Goal: Task Accomplishment & Management: Use online tool/utility

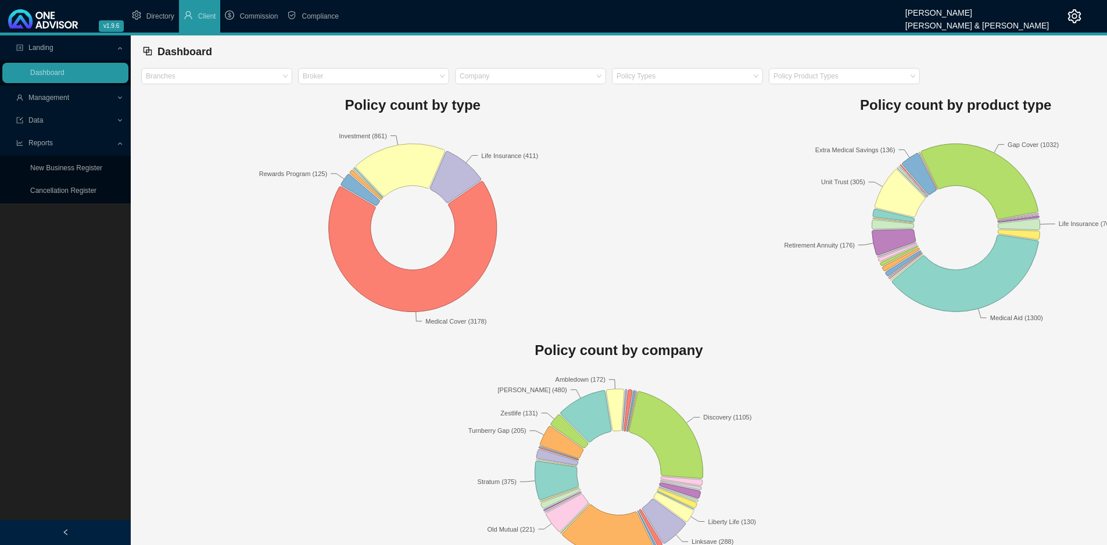
click at [63, 102] on span "Management" at bounding box center [48, 98] width 41 height 8
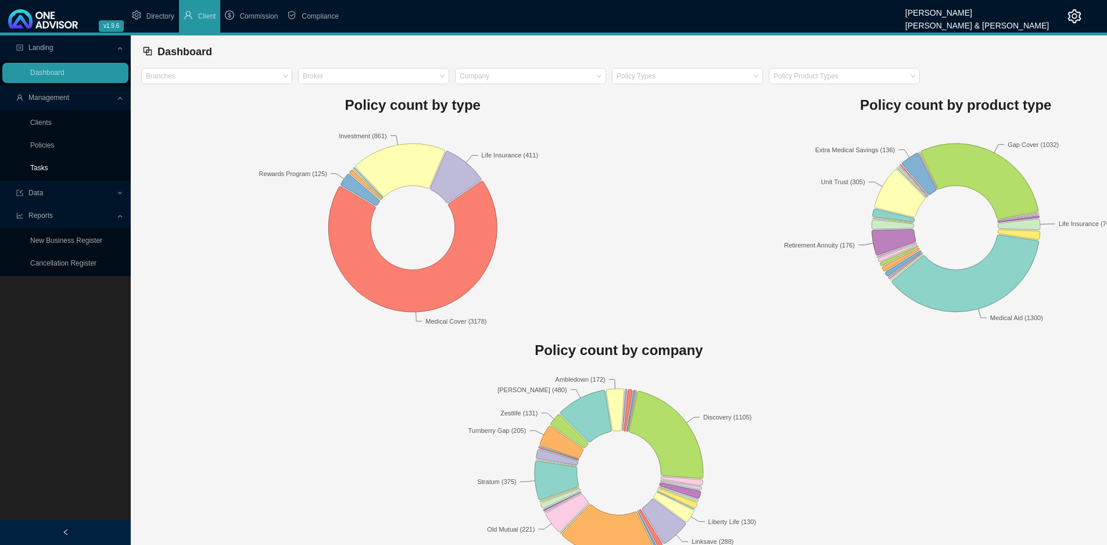
click at [31, 170] on link "Tasks" at bounding box center [39, 168] width 18 height 8
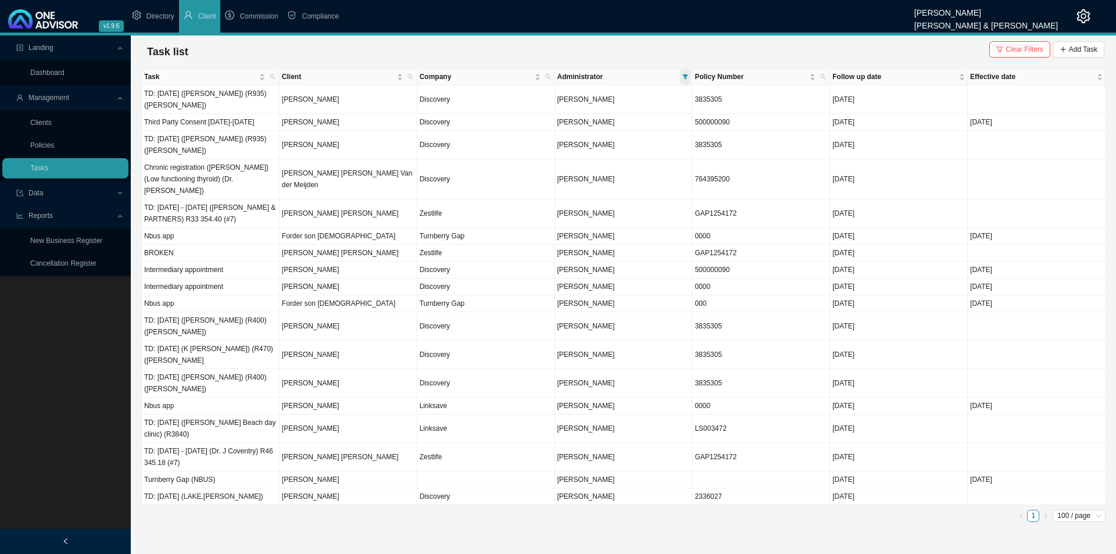
click at [687, 76] on icon "filter" at bounding box center [685, 76] width 5 height 5
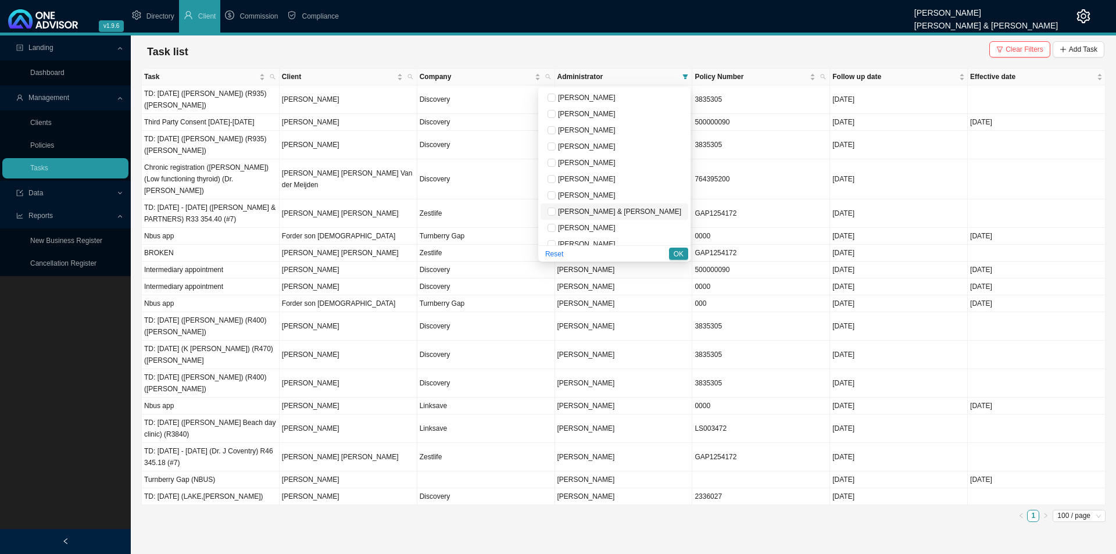
scroll to position [58, 0]
click at [616, 219] on span "[PERSON_NAME]" at bounding box center [586, 218] width 60 height 8
checkbox input "false"
click at [616, 183] on span "[PERSON_NAME]" at bounding box center [586, 186] width 60 height 8
checkbox input "true"
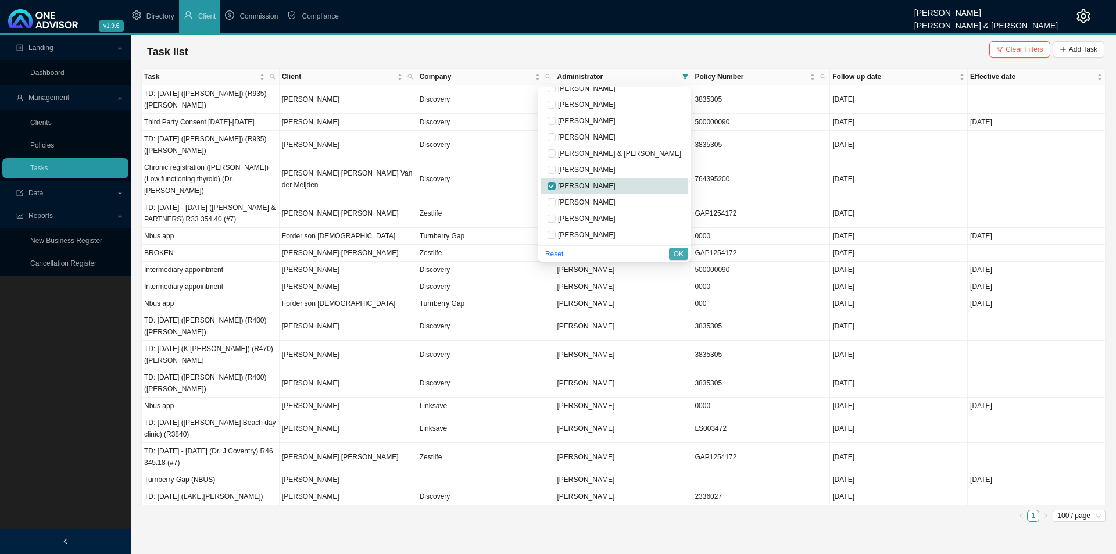
click at [675, 249] on span "OK" at bounding box center [679, 254] width 10 height 12
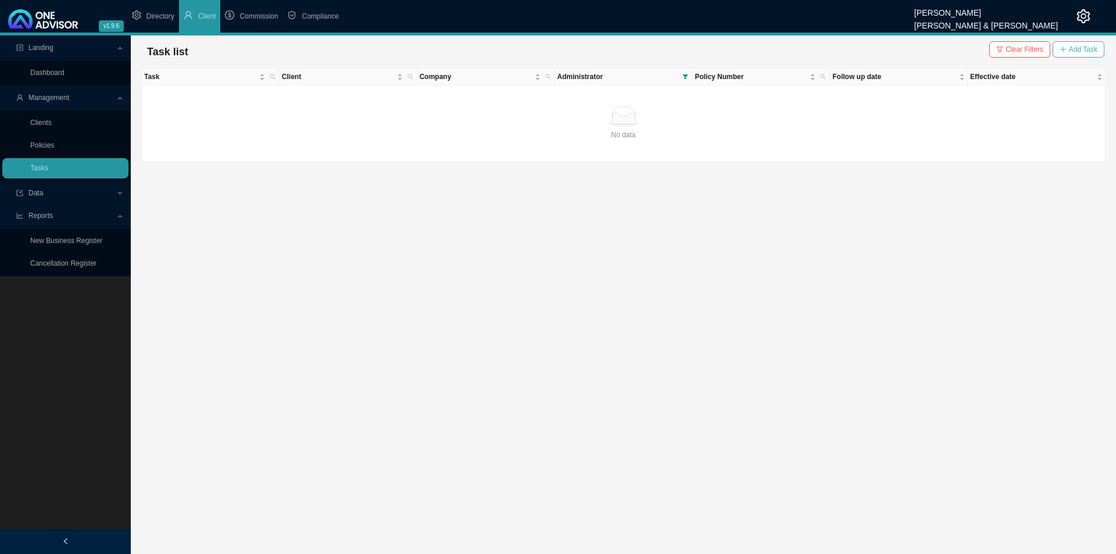
click at [1075, 45] on span "Add Task" at bounding box center [1083, 50] width 28 height 12
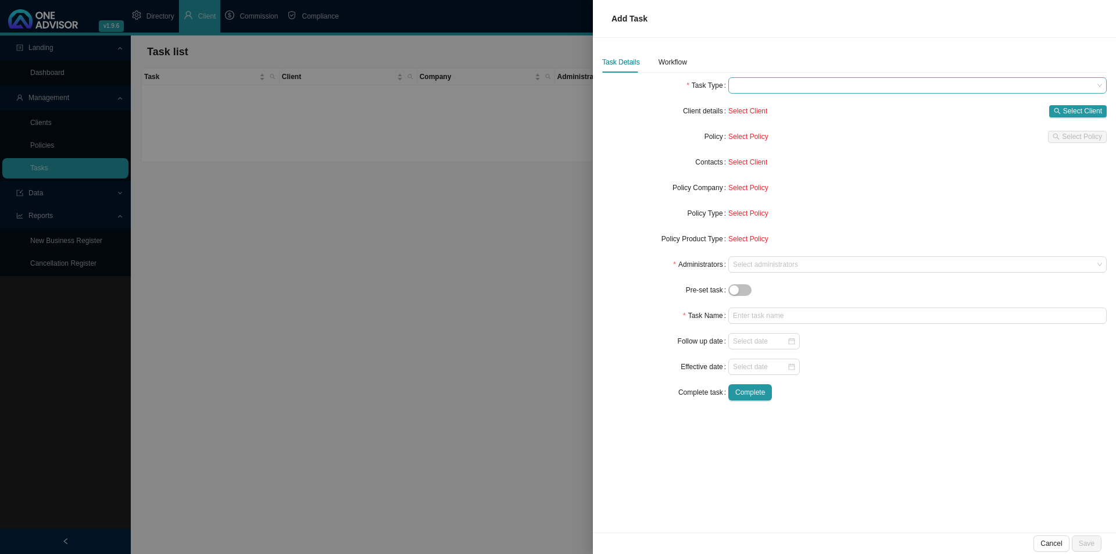
click at [739, 80] on span at bounding box center [917, 85] width 369 height 15
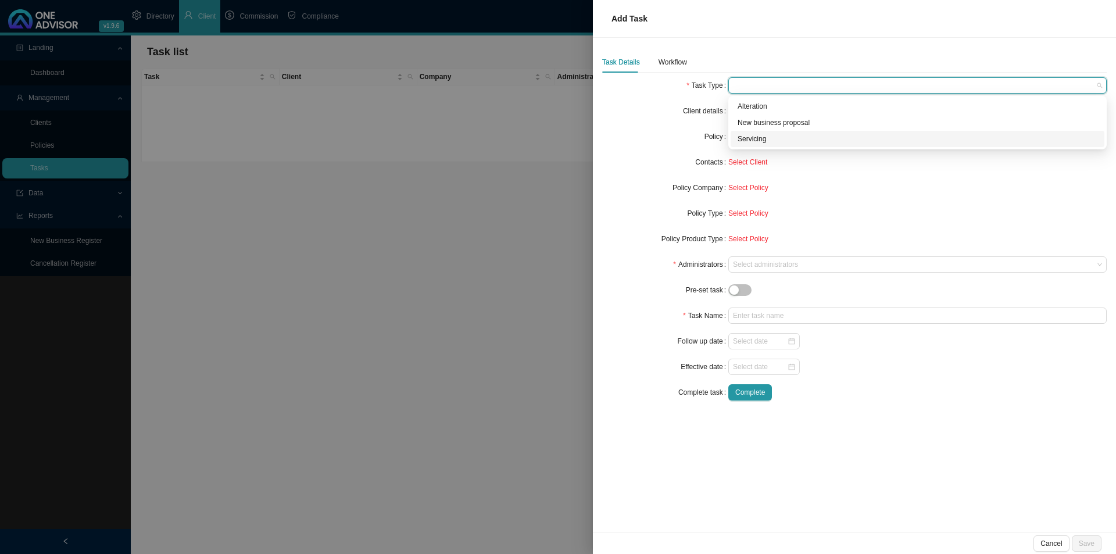
click at [762, 137] on div "Servicing" at bounding box center [918, 139] width 360 height 12
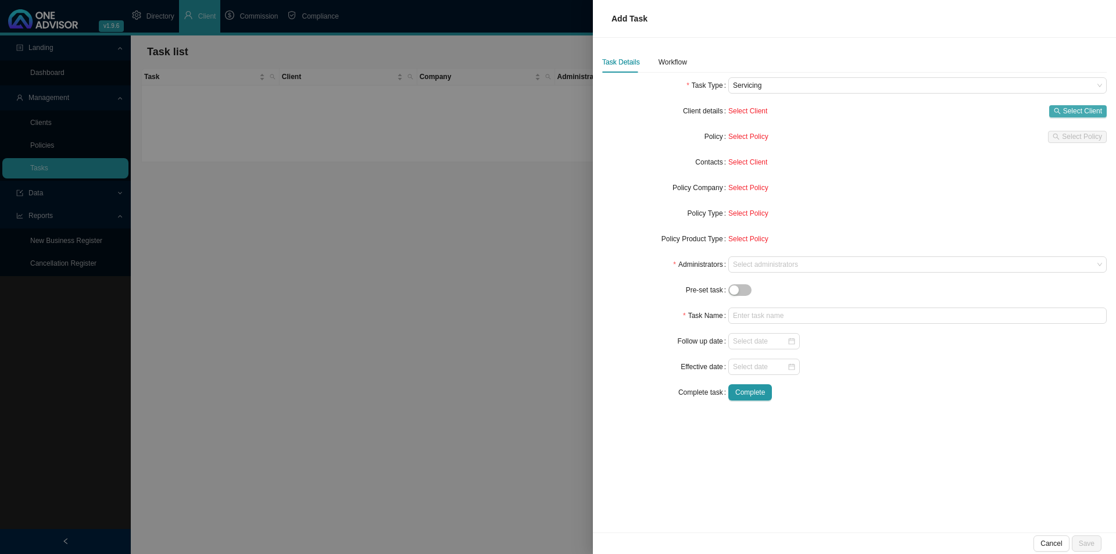
click at [1079, 114] on span "Select Client" at bounding box center [1082, 111] width 39 height 12
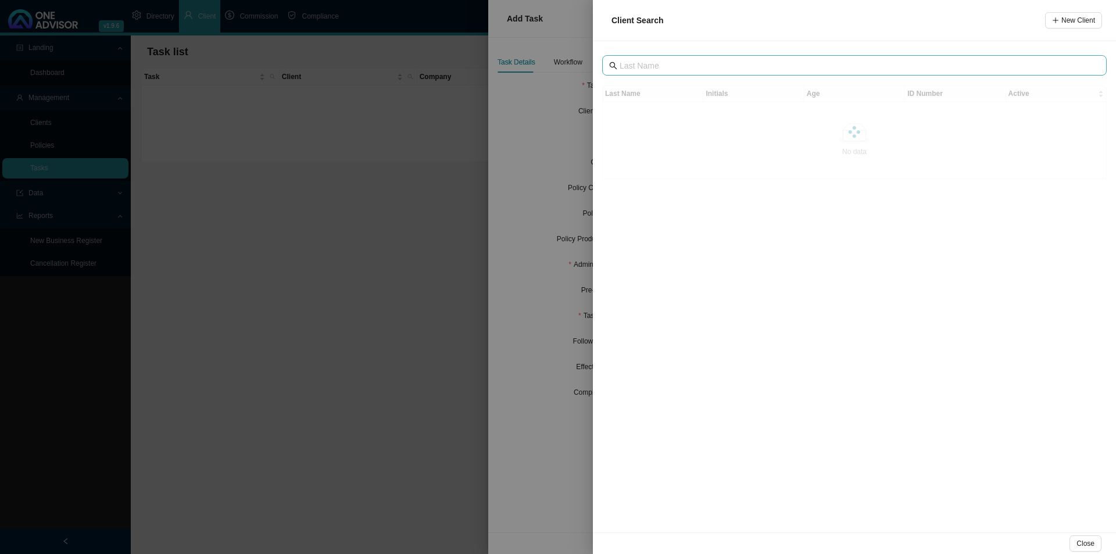
click at [635, 73] on span at bounding box center [854, 65] width 505 height 20
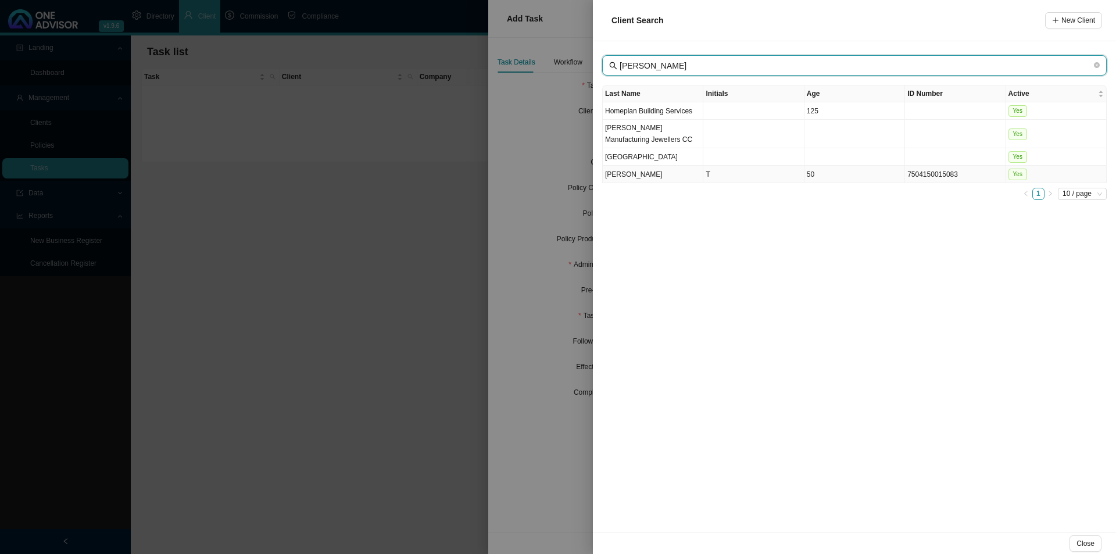
type input "[PERSON_NAME]"
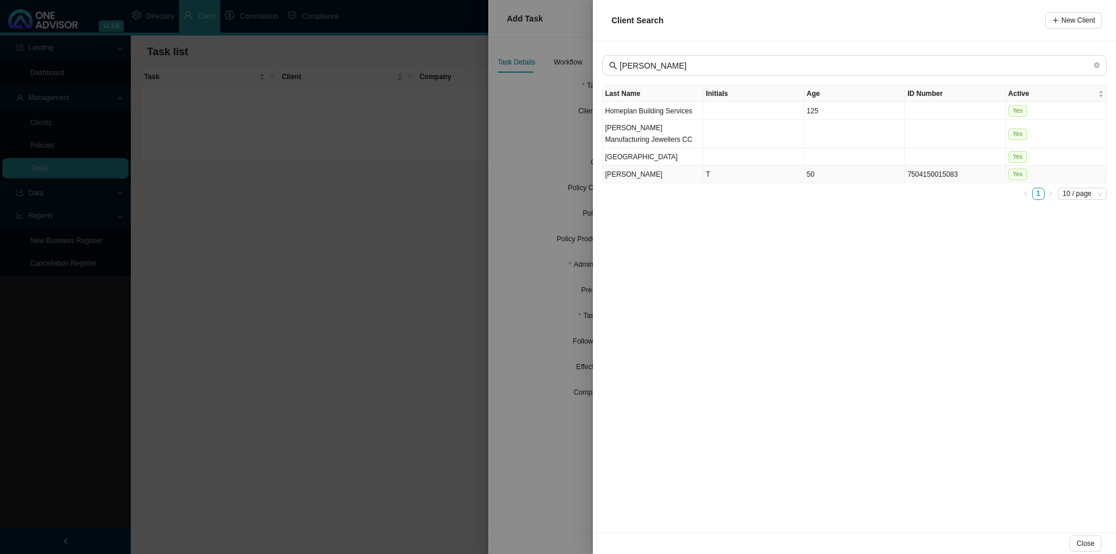
click at [641, 178] on td "[PERSON_NAME]" at bounding box center [653, 174] width 101 height 17
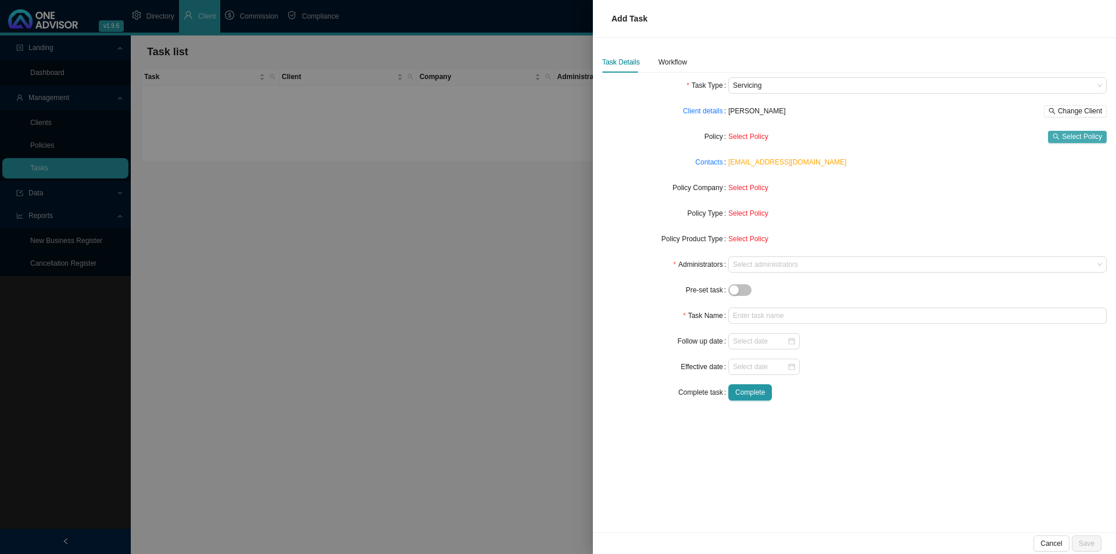
click at [1073, 134] on span "Select Policy" at bounding box center [1082, 137] width 40 height 12
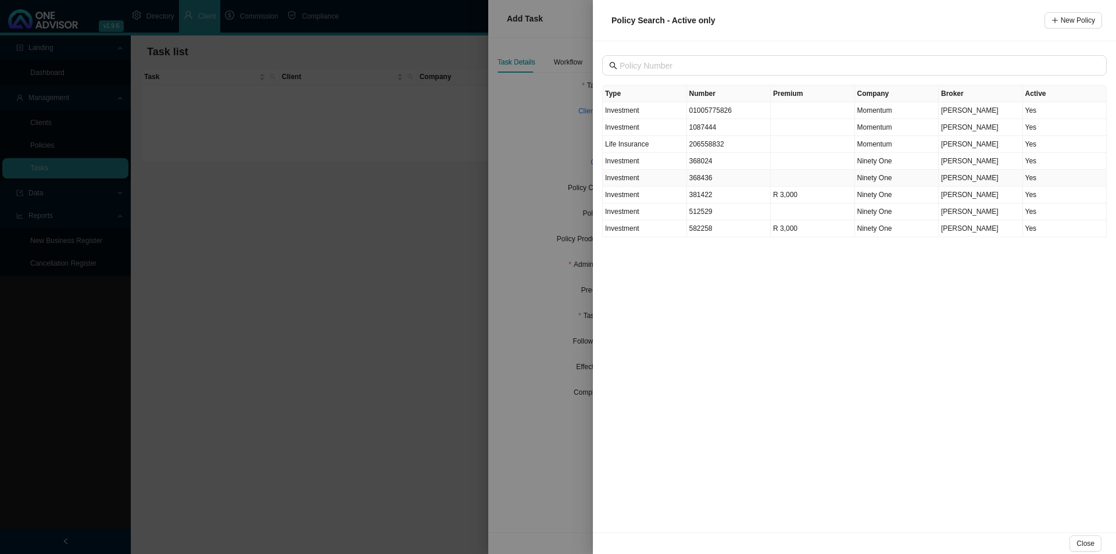
click at [725, 177] on td "368436" at bounding box center [729, 178] width 84 height 17
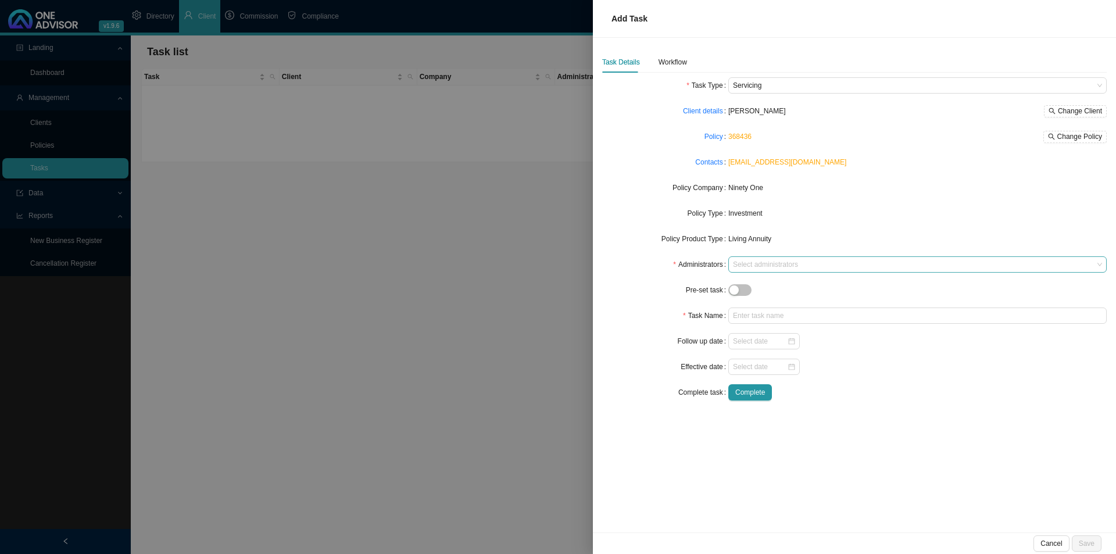
click at [778, 265] on div at bounding box center [912, 264] width 363 height 9
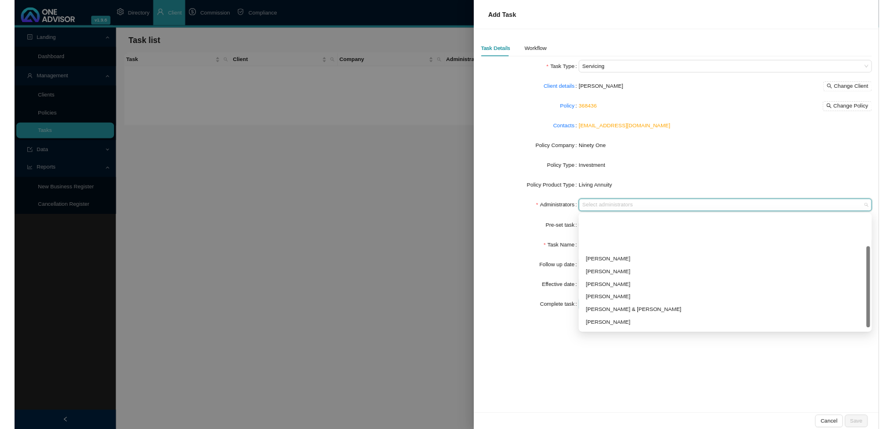
scroll to position [63, 0]
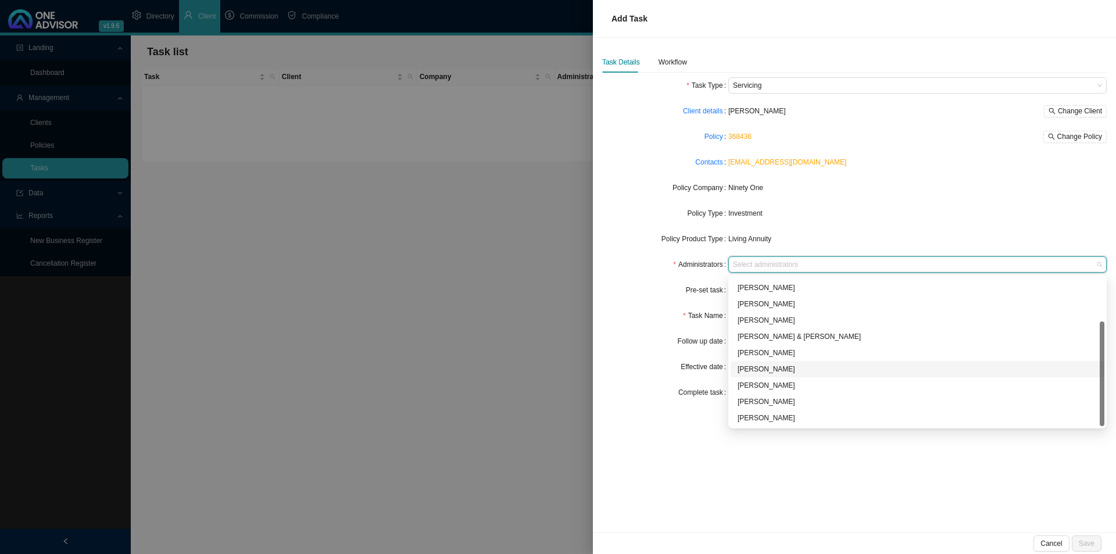
click at [791, 371] on div "[PERSON_NAME]" at bounding box center [918, 369] width 360 height 12
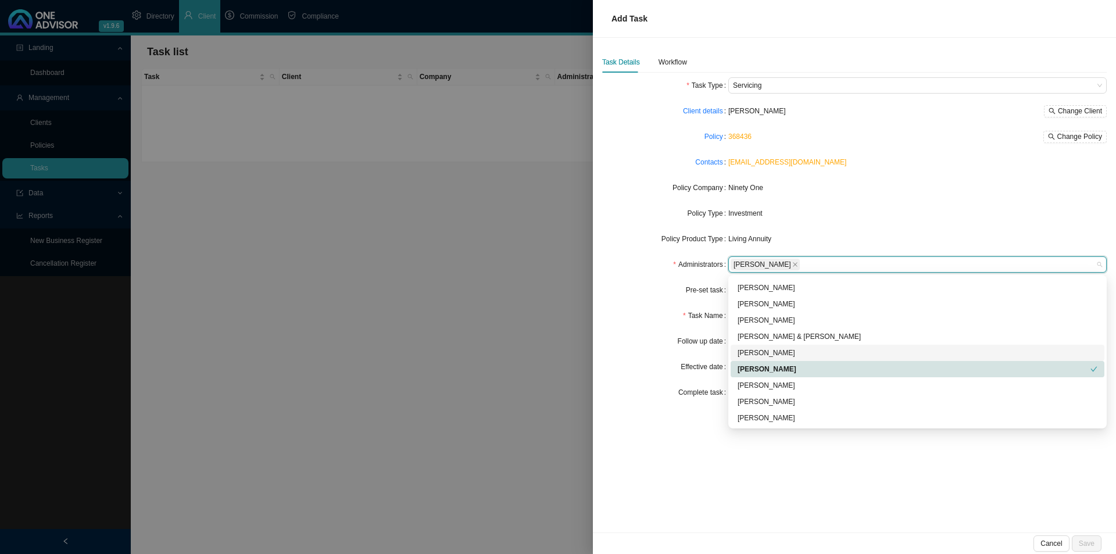
click at [629, 281] on form "Task Type Servicing Client details [PERSON_NAME] Change Client Policy 368436 Ch…" at bounding box center [854, 238] width 505 height 323
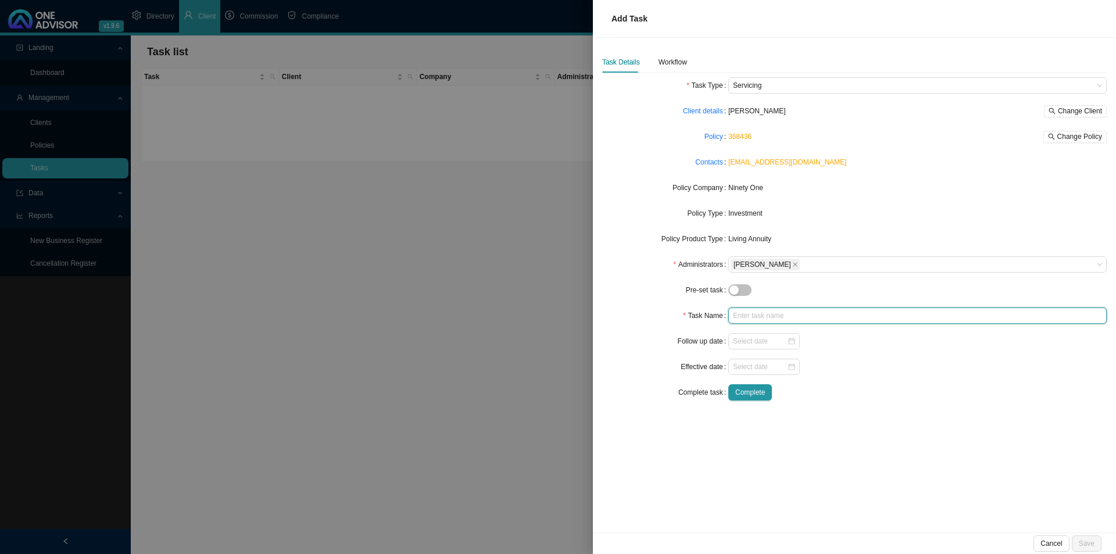
click at [770, 319] on input "text" at bounding box center [917, 315] width 378 height 16
type input "Tax rate instruction"
click at [667, 64] on div "Workflow" at bounding box center [673, 62] width 28 height 12
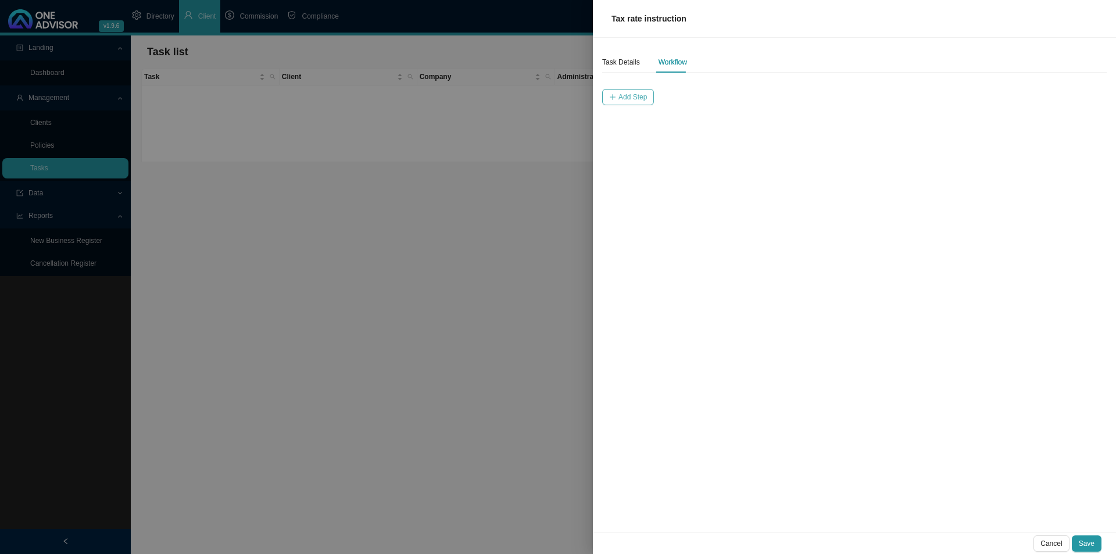
click at [618, 90] on button "Add Step" at bounding box center [628, 97] width 52 height 16
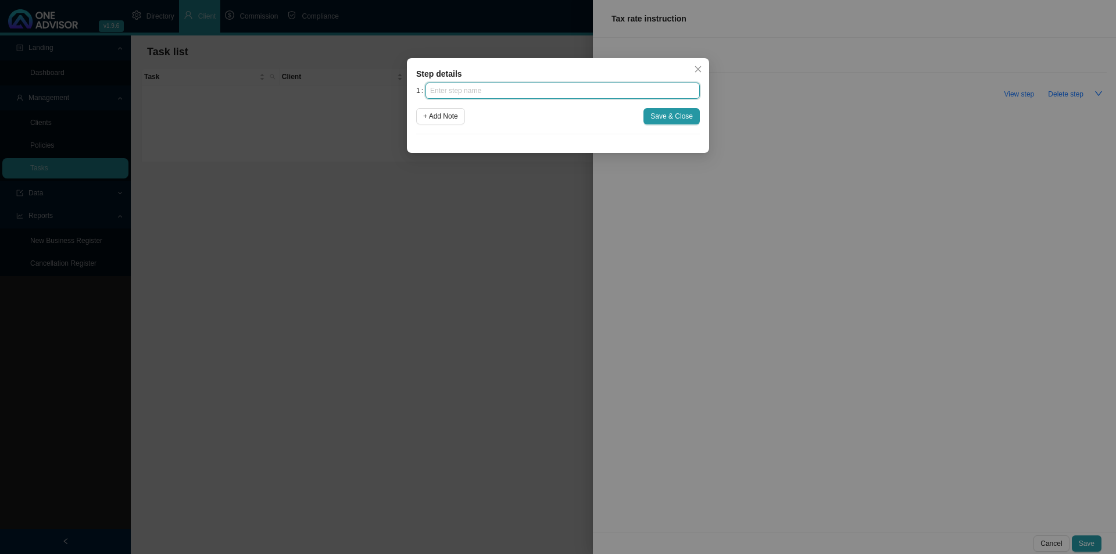
click at [566, 87] on input "text" at bounding box center [562, 91] width 274 height 16
type input "Instruction"
click at [685, 109] on button "Save & Close" at bounding box center [671, 116] width 56 height 16
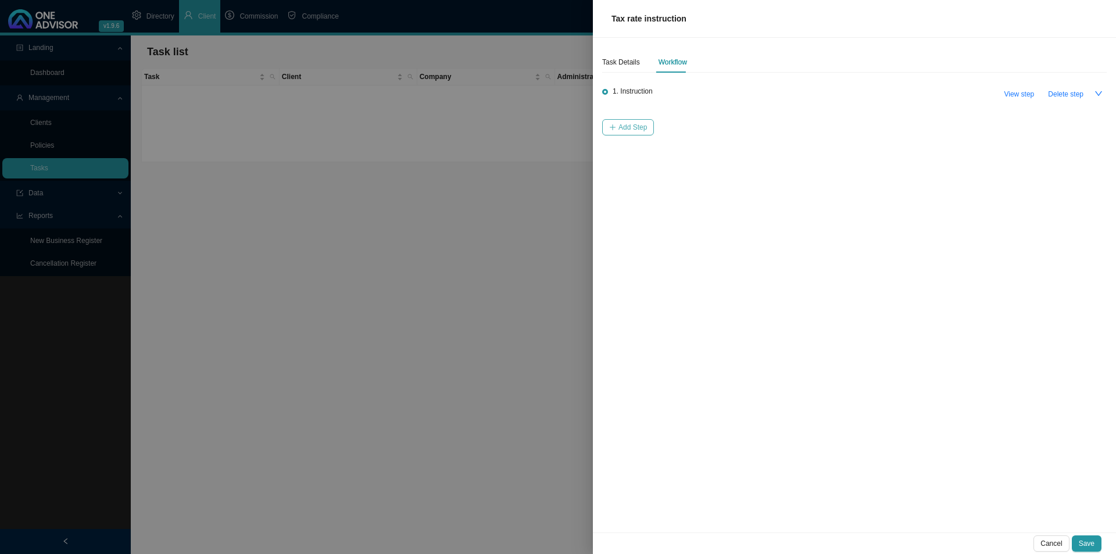
click at [621, 124] on span "Add Step" at bounding box center [632, 127] width 28 height 12
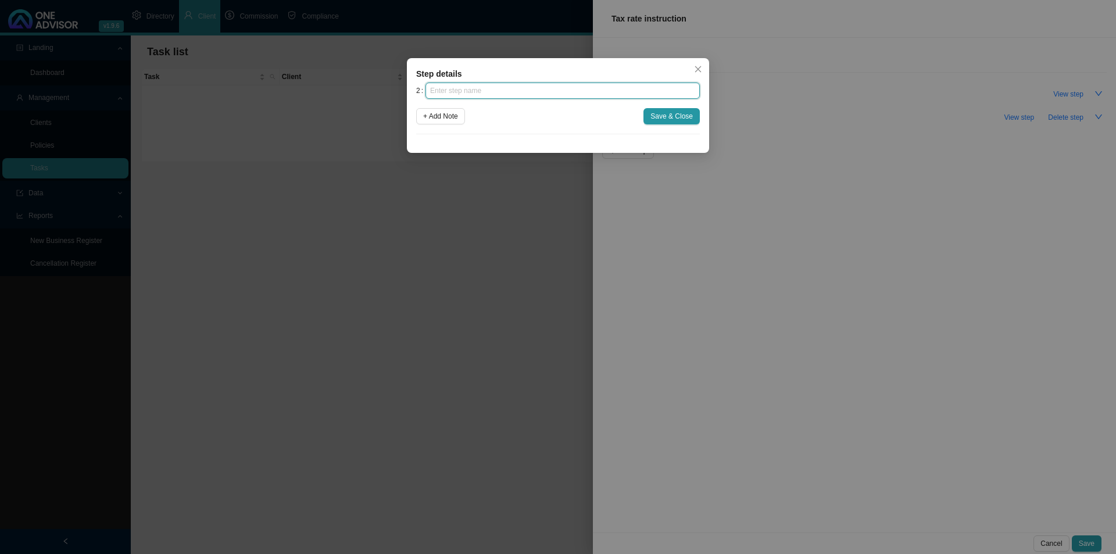
click at [456, 86] on input "text" at bounding box center [562, 91] width 274 height 16
type input "Investigation"
click at [669, 119] on span "Save & Close" at bounding box center [671, 116] width 42 height 12
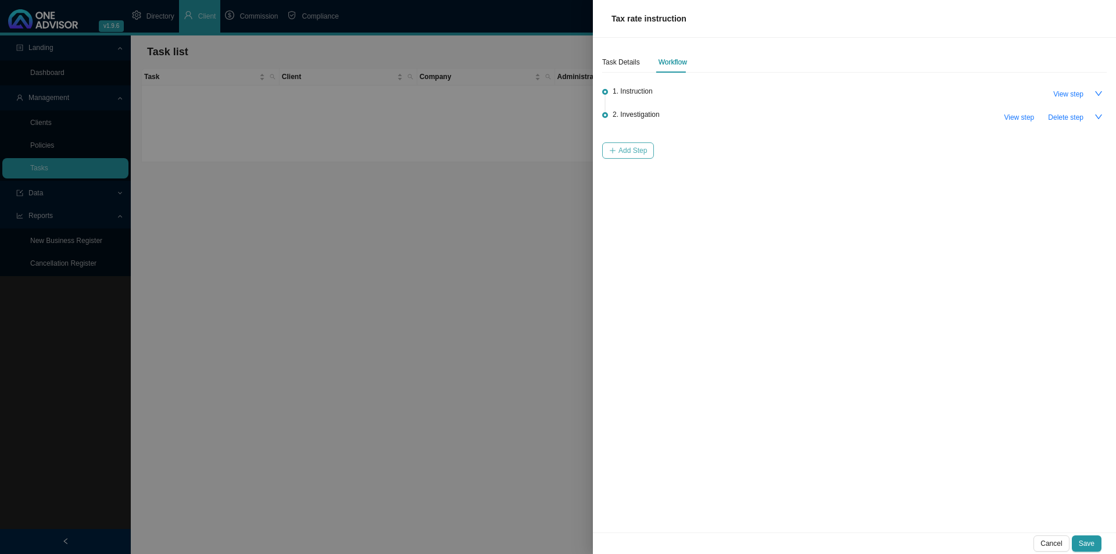
click at [637, 156] on button "Add Step" at bounding box center [628, 150] width 52 height 16
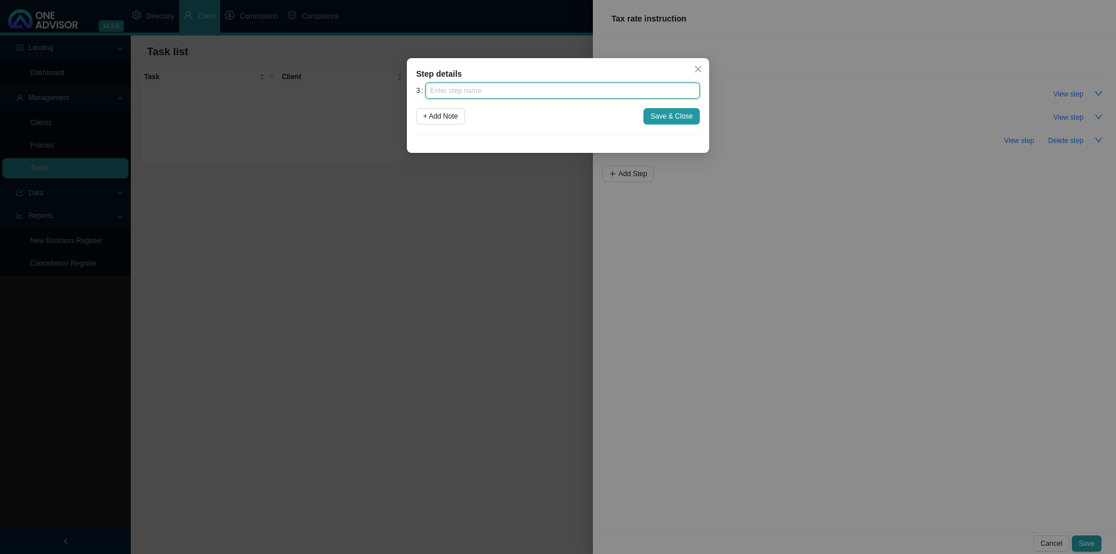
click at [458, 92] on input "text" at bounding box center [562, 91] width 274 height 16
type input "p"
type input "Paperwork"
click at [654, 117] on span "Save & Close" at bounding box center [671, 116] width 42 height 12
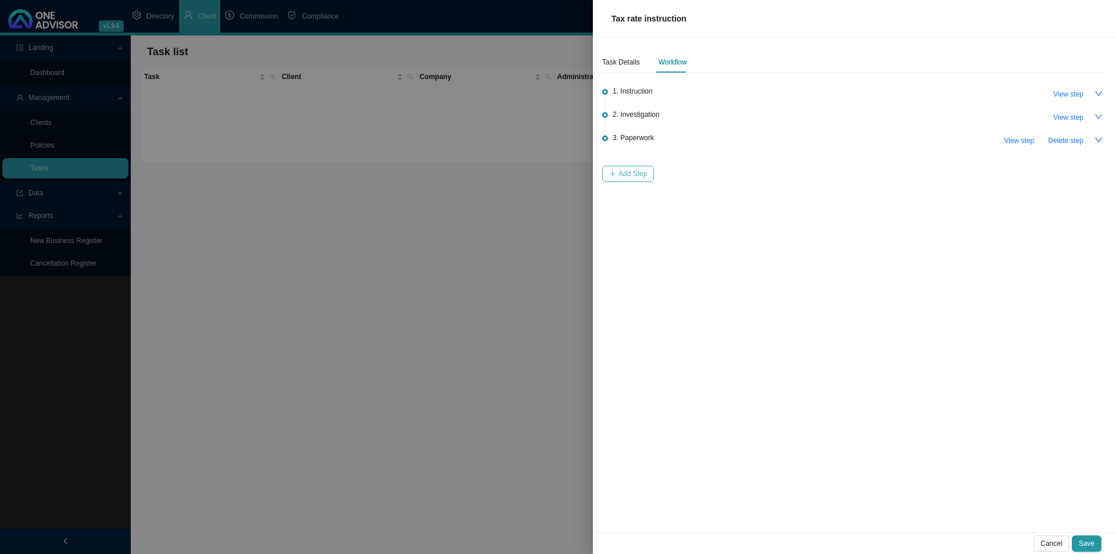
click at [630, 174] on span "Add Step" at bounding box center [632, 174] width 28 height 12
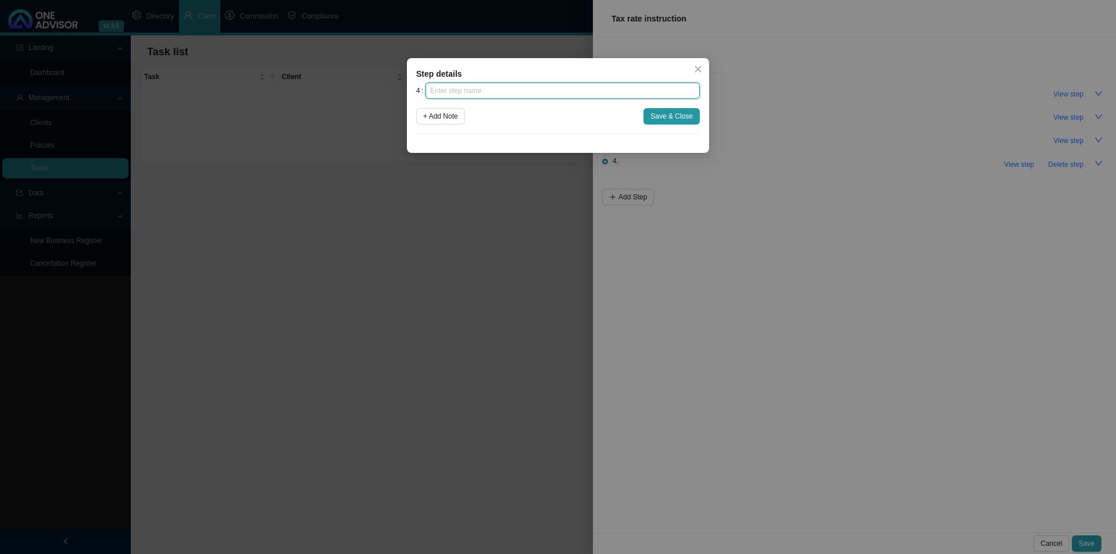
click at [499, 94] on input "text" at bounding box center [562, 91] width 274 height 16
type input "Submission"
click at [650, 123] on button "Save & Close" at bounding box center [671, 116] width 56 height 16
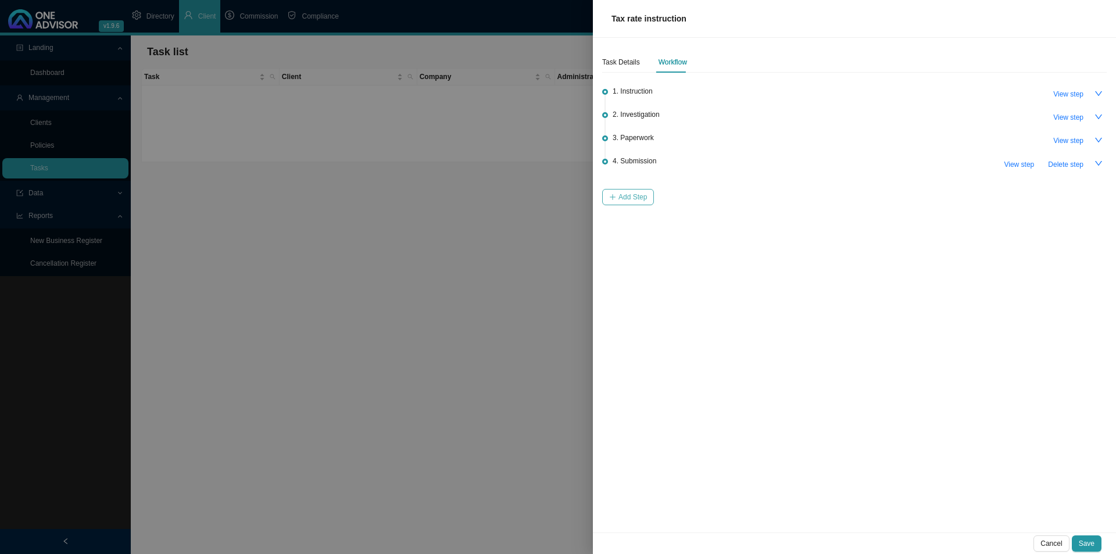
click at [613, 197] on icon "plus" at bounding box center [613, 197] width 6 height 1
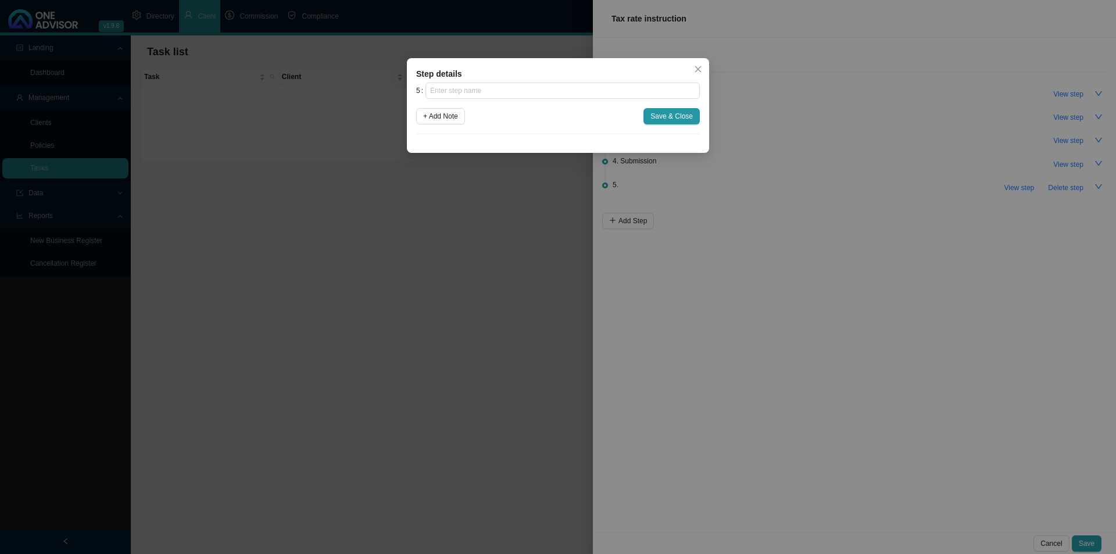
click at [495, 81] on div "Step details 5 + Add Note Save & Close Cancel OK" at bounding box center [558, 105] width 302 height 95
click at [488, 98] on input "text" at bounding box center [562, 91] width 274 height 16
type input "Confirmation of works done"
click at [646, 115] on button "Save & Close" at bounding box center [671, 116] width 56 height 16
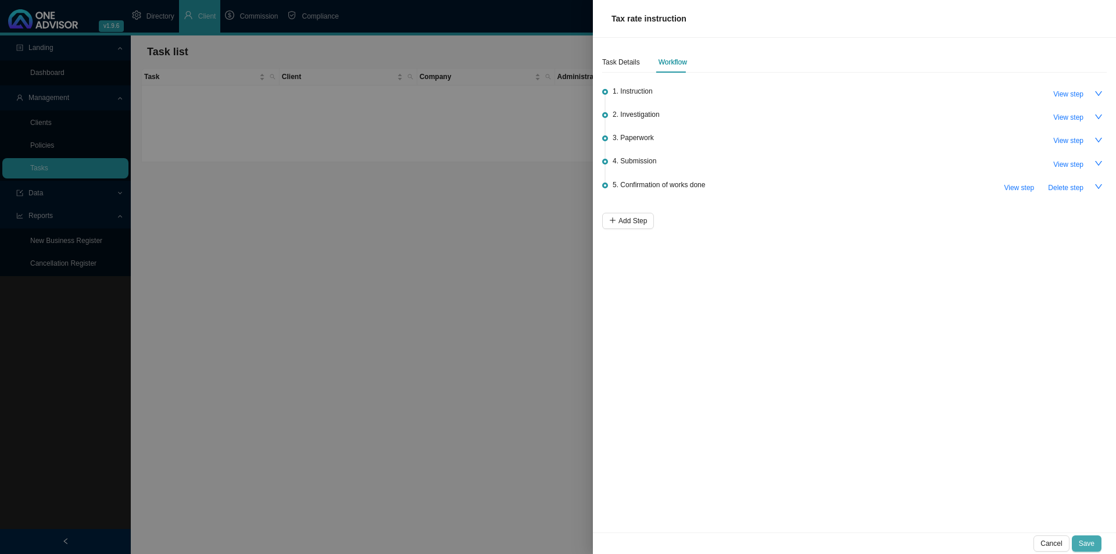
click at [1087, 545] on span "Save" at bounding box center [1087, 544] width 16 height 12
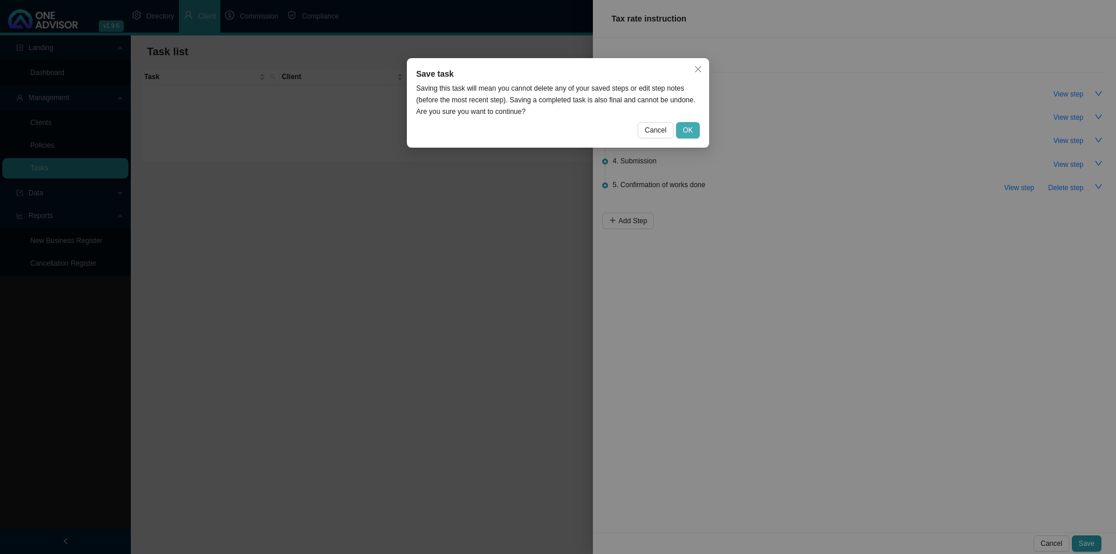
click at [684, 123] on button "OK" at bounding box center [688, 130] width 24 height 16
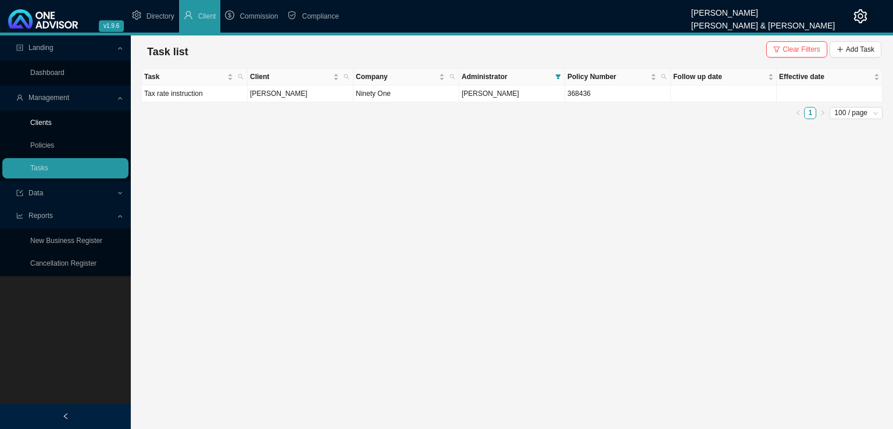
click at [45, 126] on link "Clients" at bounding box center [41, 123] width 22 height 8
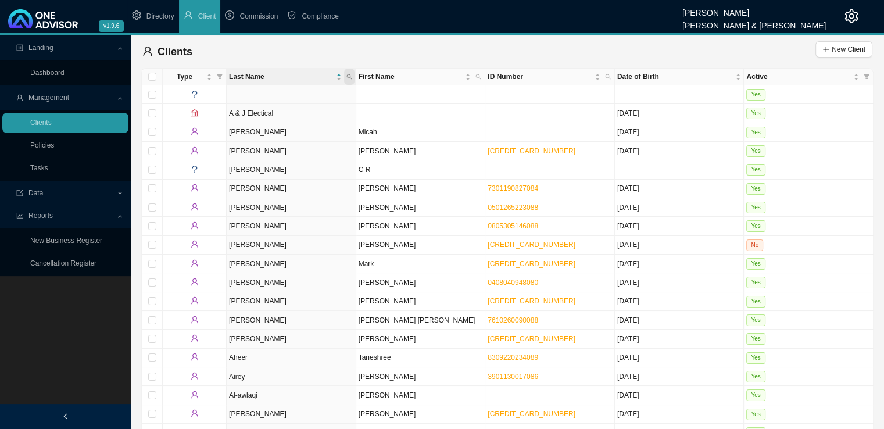
click at [351, 80] on span at bounding box center [349, 77] width 10 height 16
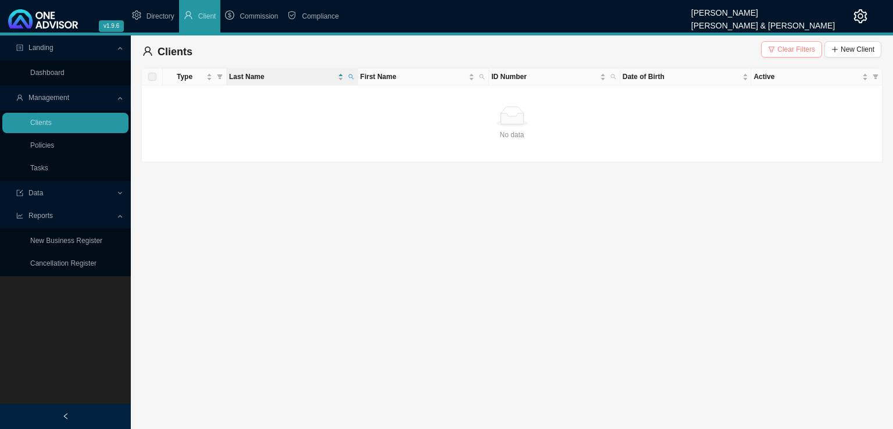
click at [810, 52] on span "Clear Filters" at bounding box center [796, 50] width 38 height 12
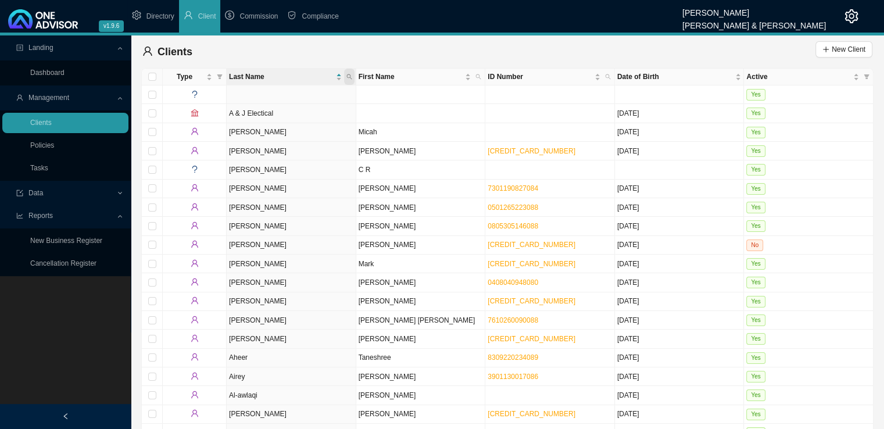
click at [350, 74] on icon "search" at bounding box center [349, 77] width 6 height 6
click at [297, 98] on input "text" at bounding box center [295, 100] width 109 height 16
type input "[PERSON_NAME]"
